Goal: Check status

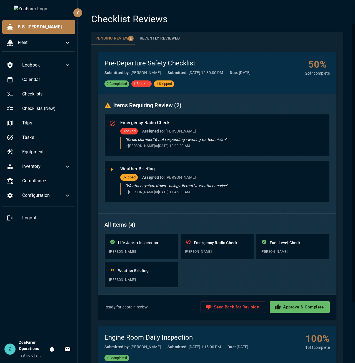
scroll to position [28, 0]
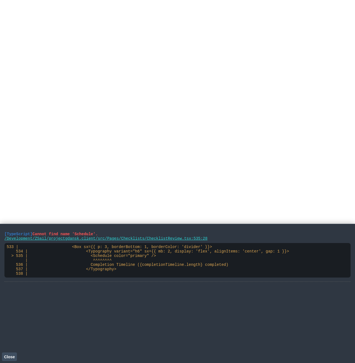
drag, startPoint x: 57, startPoint y: 293, endPoint x: 48, endPoint y: 295, distance: 8.8
click at [57, 293] on div "[TypeScript] Cannot find name 'Schedule'. /Development/ZSail/projectgdansk.clie…" at bounding box center [177, 293] width 347 height 130
drag, startPoint x: 142, startPoint y: 281, endPoint x: -2, endPoint y: 229, distance: 153.5
click at [0, 0] on html at bounding box center [177, 0] width 355 height 0
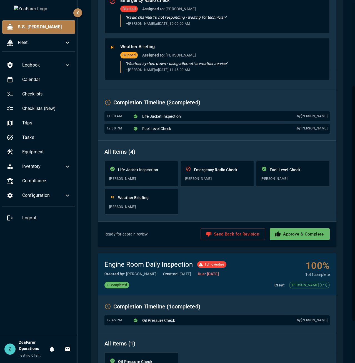
scroll to position [106, 0]
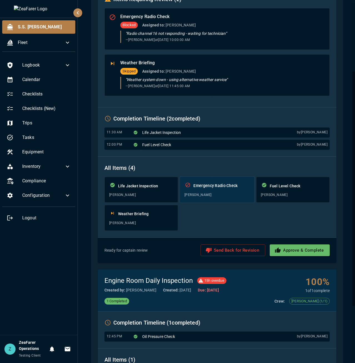
click at [203, 191] on div "Emergency Radio Check [PERSON_NAME]" at bounding box center [217, 189] width 75 height 26
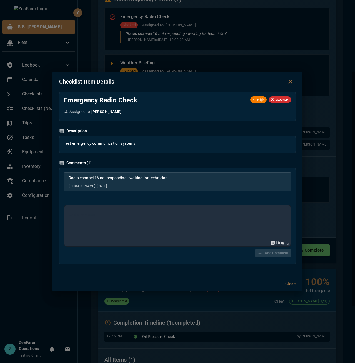
scroll to position [0, 0]
click at [321, 210] on div "Checklist Item Details Emergency Radio Check High BLOCKED Assigned to [PERSON_N…" at bounding box center [177, 181] width 355 height 363
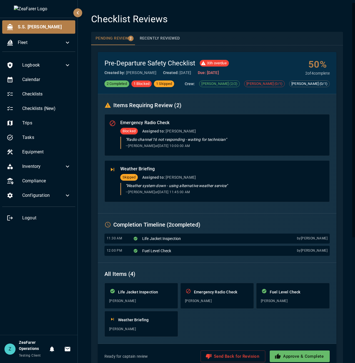
click at [229, 102] on h6 "Items Requiring Review ( 2 )" at bounding box center [218, 105] width 226 height 9
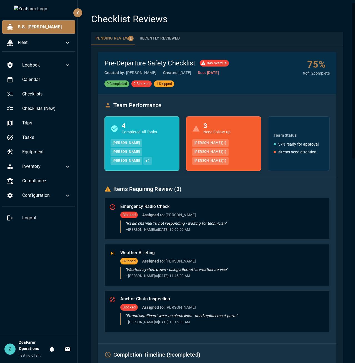
click at [160, 126] on div "4 Completed All Tasks" at bounding box center [142, 128] width 63 height 12
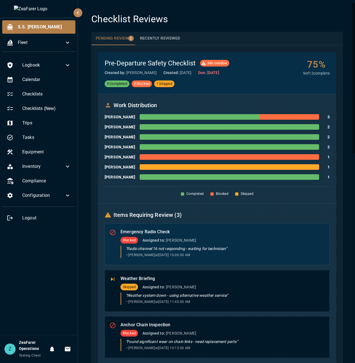
click at [204, 252] on div "" Radio channel 16 not responding - waiting for technician " — [PERSON_NAME] at…" at bounding box center [225, 252] width 199 height 12
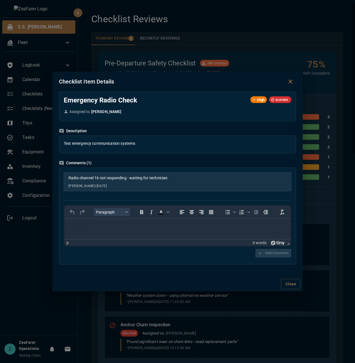
click at [124, 325] on div "Checklist Item Details Emergency Radio Check High BLOCKED Assigned to [PERSON_N…" at bounding box center [177, 181] width 355 height 363
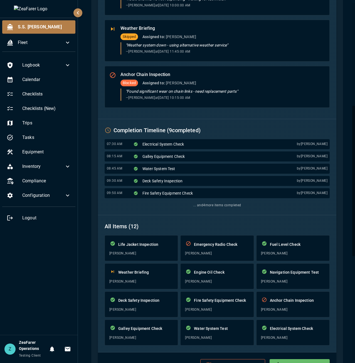
scroll to position [247, 0]
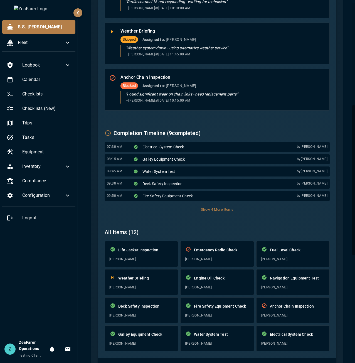
click at [211, 209] on button "Show 4 More Items" at bounding box center [216, 209] width 35 height 9
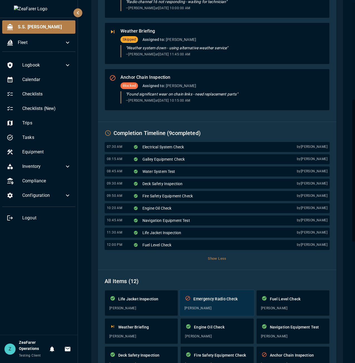
drag, startPoint x: 224, startPoint y: 259, endPoint x: 210, endPoint y: 259, distance: 13.9
click at [223, 259] on button "Show Less" at bounding box center [216, 258] width 21 height 9
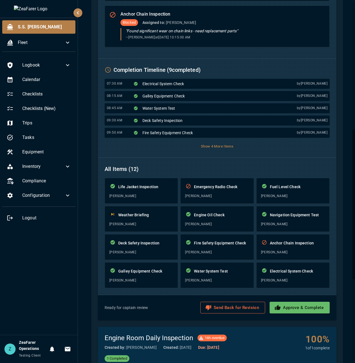
scroll to position [306, 0]
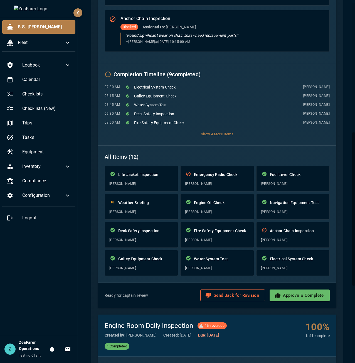
click at [223, 130] on button "Show 4 More Items" at bounding box center [216, 134] width 35 height 9
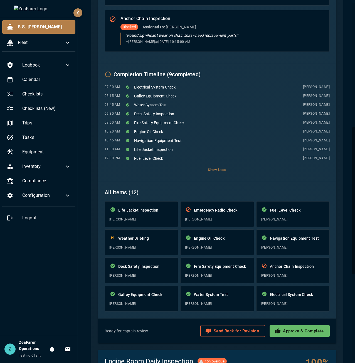
click at [212, 168] on button "Show Less" at bounding box center [216, 169] width 21 height 9
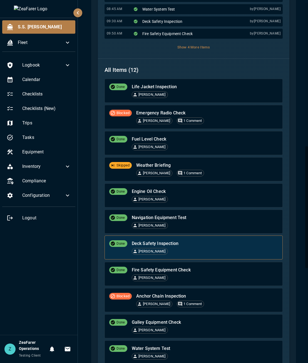
scroll to position [428, 0]
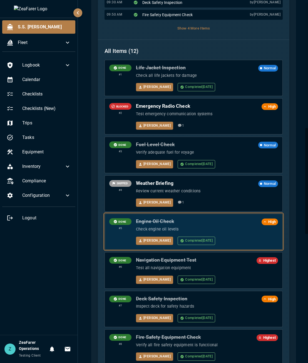
click at [227, 235] on div "Engine Oil Check High Check engine oil levels [PERSON_NAME] Completed [DATE]" at bounding box center [207, 231] width 142 height 27
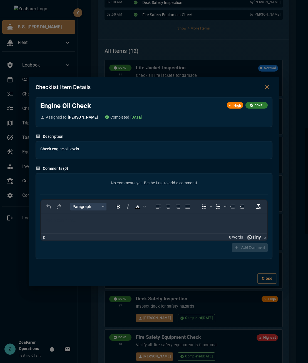
scroll to position [0, 0]
click at [93, 316] on div "Checklist Item Details Engine Oil Check High DONE Assigned to [PERSON_NAME] Com…" at bounding box center [154, 181] width 308 height 363
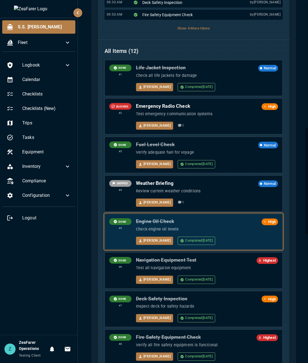
click at [234, 237] on div "[PERSON_NAME] Completed [DATE]" at bounding box center [207, 240] width 142 height 8
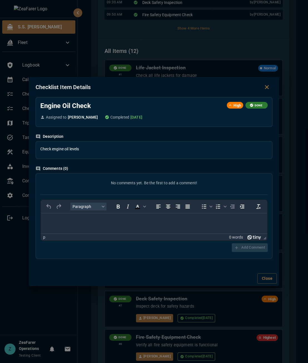
click at [81, 327] on div "Checklist Item Details Engine Oil Check High DONE Assigned to [PERSON_NAME] Com…" at bounding box center [154, 181] width 308 height 363
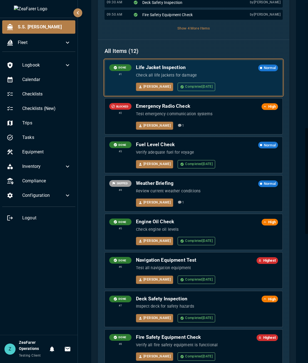
click at [219, 78] on p "Check all life jackets for damage" at bounding box center [207, 75] width 142 height 6
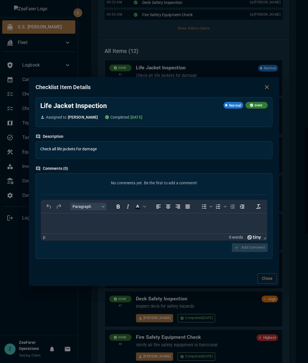
click at [206, 71] on div "Checklist Item Details Life Jacket Inspection Normal DONE Assigned to [PERSON_N…" at bounding box center [154, 181] width 308 height 363
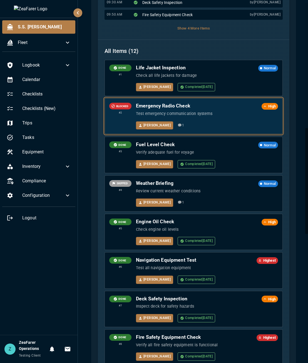
click at [207, 118] on div "Emergency Radio Check High Test emergency communication systems [PERSON_NAME] 💬…" at bounding box center [207, 116] width 142 height 27
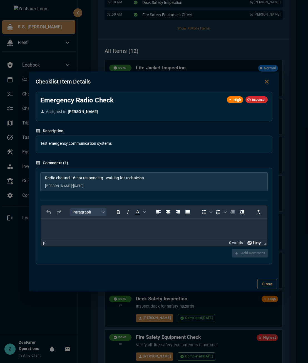
click at [201, 37] on div "Checklist Item Details Emergency Radio Check High BLOCKED Assigned to [PERSON_N…" at bounding box center [154, 181] width 308 height 363
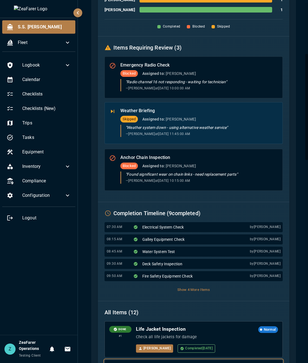
scroll to position [167, 0]
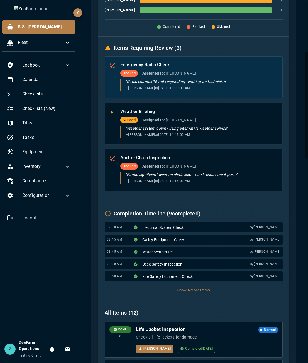
click at [171, 78] on div "Emergency Radio Check Blocked Assigned to: [PERSON_NAME] " Radio channel 16 not…" at bounding box center [199, 77] width 158 height 32
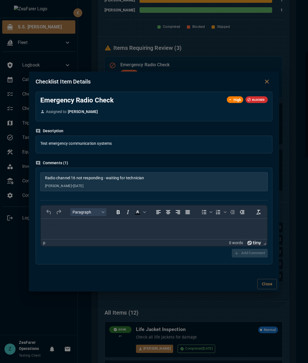
scroll to position [0, 0]
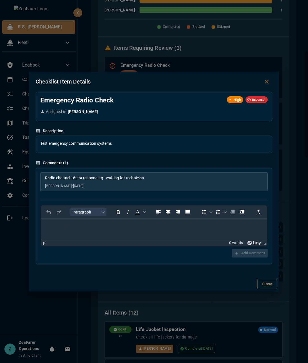
click at [170, 57] on div "Checklist Item Details Emergency Radio Check High BLOCKED Assigned to [PERSON_N…" at bounding box center [154, 181] width 308 height 363
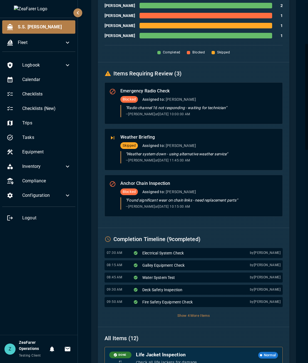
scroll to position [137, 0]
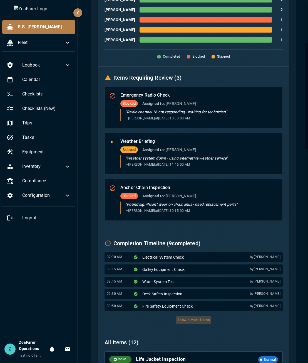
click at [196, 318] on button "Show 4 More Items" at bounding box center [193, 319] width 35 height 9
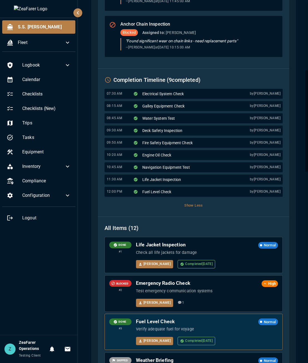
scroll to position [304, 0]
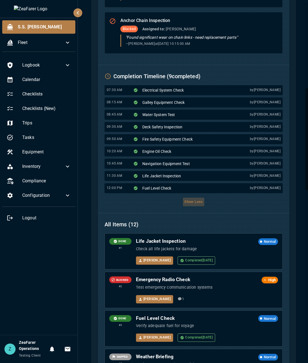
click at [194, 204] on button "Show Less" at bounding box center [193, 201] width 21 height 9
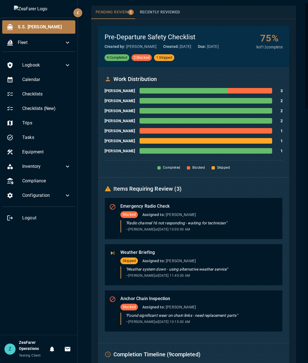
scroll to position [0, 0]
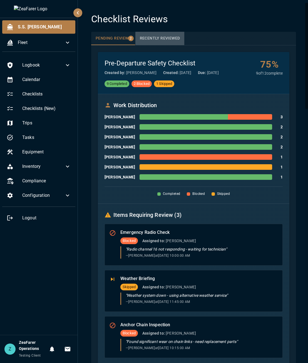
click at [157, 40] on button "Recently Reviewed" at bounding box center [159, 38] width 49 height 13
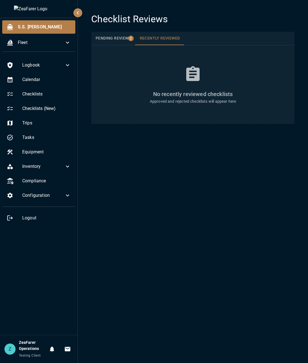
click at [120, 42] on button "Pending Review 2" at bounding box center [113, 38] width 44 height 13
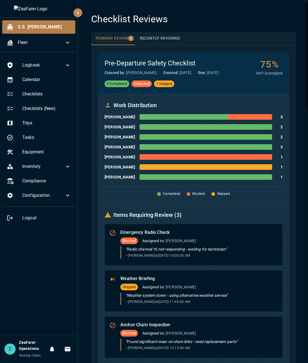
click at [73, 15] on div at bounding box center [39, 9] width 78 height 18
click at [77, 14] on icon "button" at bounding box center [78, 12] width 7 height 7
